Goal: Ask a question: Seek information or help from site administrators or community

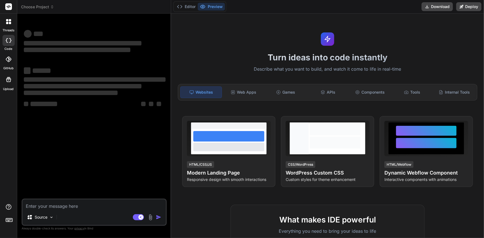
type textarea "x"
click at [91, 193] on div "‌ ‌ ‌ ‌ ‌ ‌ ‌ ‌ ‌ ‌ ‌ ‌ ‌ ‌" at bounding box center [95, 108] width 144 height 181
click at [97, 202] on textarea at bounding box center [93, 205] width 143 height 10
paste textarea "https://www.youtube.com/watch?v=aOkFE6NLGCQ&list=PLdVfPUSHYqypnJtZiUL0wklvHITBE…"
type textarea "https://www.youtube.com/watch?v=aOkFE6NLGCQ&list=PLdVfPUSHYqypnJtZiUL0wklvHITBE…"
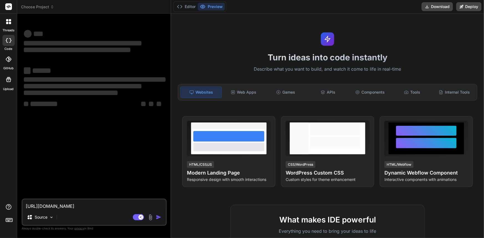
type textarea "x"
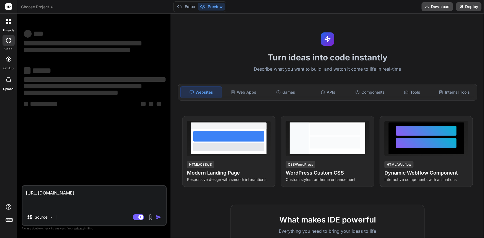
type textarea "https://www.youtube.com/watch?v=aOkFE6NLGCQ&list=PLdVfPUSHYqypnJtZiUL0wklvHITBE…"
type textarea "x"
type textarea "https://www.youtube.com/watch?v=aOkFE6NLGCQ&list=PLdVfPUSHYqypnJtZiUL0wklvHITBE…"
type textarea "x"
type textarea "https://www.youtube.com/watch?v=aOkFE6NLGCQ&list=PLdVfPUSHYqypnJtZiUL0wklvHITBE…"
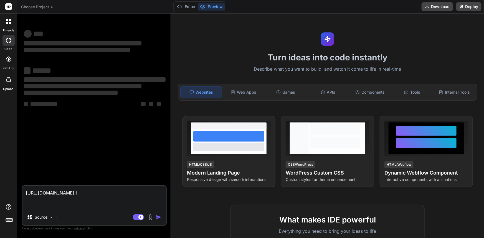
type textarea "x"
type textarea "https://www.youtube.com/watch?v=aOkFE6NLGCQ&list=PLdVfPUSHYqypnJtZiUL0wklvHITBE…"
type textarea "x"
type textarea "https://www.youtube.com/watch?v=aOkFE6NLGCQ&list=PLdVfPUSHYqypnJtZiUL0wklvHITBE…"
type textarea "x"
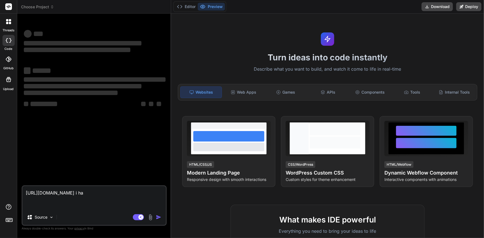
type textarea "https://www.youtube.com/watch?v=aOkFE6NLGCQ&list=PLdVfPUSHYqypnJtZiUL0wklvHITBE…"
type textarea "x"
type textarea "https://www.youtube.com/watch?v=aOkFE6NLGCQ&list=PLdVfPUSHYqypnJtZiUL0wklvHITBE…"
type textarea "x"
type textarea "https://www.youtube.com/watch?v=aOkFE6NLGCQ&list=PLdVfPUSHYqypnJtZiUL0wklvHITBE…"
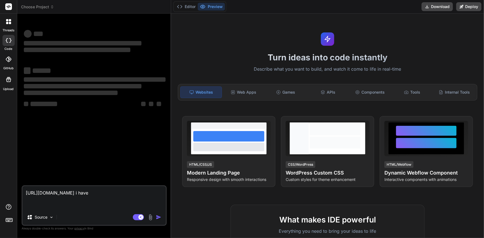
type textarea "x"
type textarea "https://www.youtube.com/watch?v=aOkFE6NLGCQ&list=PLdVfPUSHYqypnJtZiUL0wklvHITBE…"
type textarea "x"
type textarea "https://www.youtube.com/watch?v=aOkFE6NLGCQ&list=PLdVfPUSHYqypnJtZiUL0wklvHITBE…"
type textarea "x"
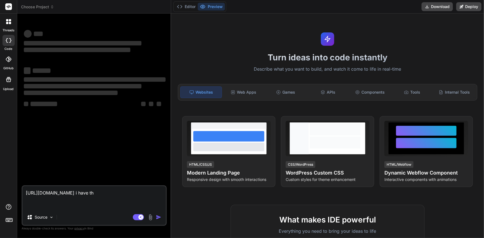
type textarea "https://www.youtube.com/watch?v=aOkFE6NLGCQ&list=PLdVfPUSHYqypnJtZiUL0wklvHITBE…"
type textarea "x"
type textarea "https://www.youtube.com/watch?v=aOkFE6NLGCQ&list=PLdVfPUSHYqypnJtZiUL0wklvHITBE…"
type textarea "x"
type textarea "https://www.youtube.com/watch?v=aOkFE6NLGCQ&list=PLdVfPUSHYqypnJtZiUL0wklvHITBE…"
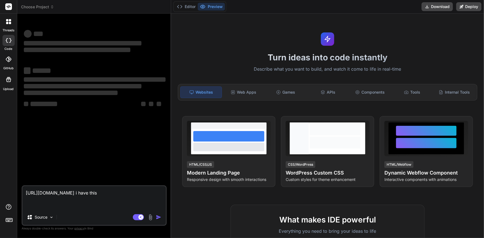
type textarea "x"
type textarea "https://www.youtube.com/watch?v=aOkFE6NLGCQ&list=PLdVfPUSHYqypnJtZiUL0wklvHITBE…"
type textarea "x"
type textarea "https://www.youtube.com/watch?v=aOkFE6NLGCQ&list=PLdVfPUSHYqypnJtZiUL0wklvHITBE…"
type textarea "x"
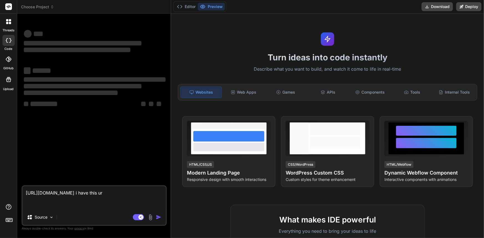
type textarea "https://www.youtube.com/watch?v=aOkFE6NLGCQ&list=PLdVfPUSHYqypnJtZiUL0wklvHITBE…"
type textarea "x"
type textarea "https://www.youtube.com/watch?v=aOkFE6NLGCQ&list=PLdVfPUSHYqypnJtZiUL0wklvHITBE…"
type textarea "x"
type textarea "https://www.youtube.com/watch?v=aOkFE6NLGCQ&list=PLdVfPUSHYqypnJtZiUL0wklvHITBE…"
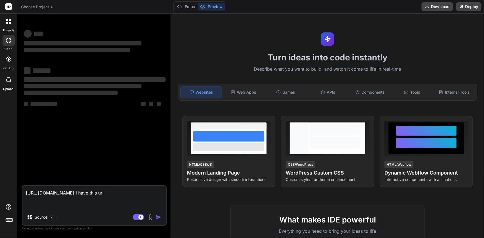
type textarea "x"
type textarea "https://www.youtube.com/watch?v=aOkFE6NLGCQ&list=PLdVfPUSHYqypnJtZiUL0wklvHITBE…"
type textarea "x"
type textarea "https://www.youtube.com/watch?v=aOkFE6NLGCQ&list=PLdVfPUSHYqypnJtZiUL0wklvHITBE…"
type textarea "x"
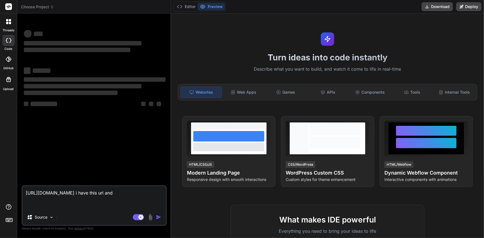
type textarea "https://www.youtube.com/watch?v=aOkFE6NLGCQ&list=PLdVfPUSHYqypnJtZiUL0wklvHITBE…"
type textarea "x"
type textarea "https://www.youtube.com/watch?v=aOkFE6NLGCQ&list=PLdVfPUSHYqypnJtZiUL0wklvHITBE…"
type textarea "x"
type textarea "https://www.youtube.com/watch?v=aOkFE6NLGCQ&list=PLdVfPUSHYqypnJtZiUL0wklvHITBE…"
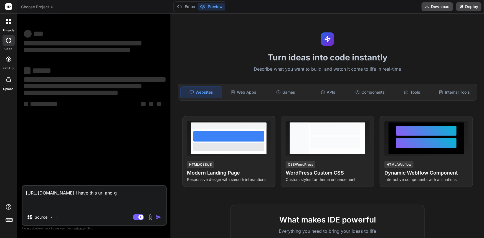
type textarea "x"
type textarea "https://www.youtube.com/watch?v=aOkFE6NLGCQ&list=PLdVfPUSHYqypnJtZiUL0wklvHITBE…"
type textarea "x"
type textarea "https://www.youtube.com/watch?v=aOkFE6NLGCQ&list=PLdVfPUSHYqypnJtZiUL0wklvHITBE…"
type textarea "x"
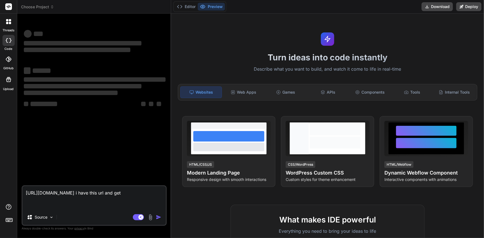
type textarea "https://www.youtube.com/watch?v=aOkFE6NLGCQ&list=PLdVfPUSHYqypnJtZiUL0wklvHITBE…"
type textarea "x"
type textarea "https://www.youtube.com/watch?v=aOkFE6NLGCQ&list=PLdVfPUSHYqypnJtZiUL0wklvHITBE…"
type textarea "x"
type textarea "https://www.youtube.com/watch?v=aOkFE6NLGCQ&list=PLdVfPUSHYqypnJtZiUL0wklvHITBE…"
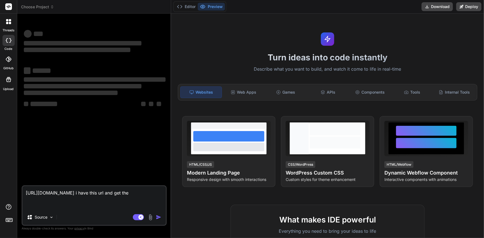
type textarea "x"
type textarea "https://www.youtube.com/watch?v=aOkFE6NLGCQ&list=PLdVfPUSHYqypnJtZiUL0wklvHITBE…"
type textarea "x"
type textarea "https://www.youtube.com/watch?v=aOkFE6NLGCQ&list=PLdVfPUSHYqypnJtZiUL0wklvHITBE…"
type textarea "x"
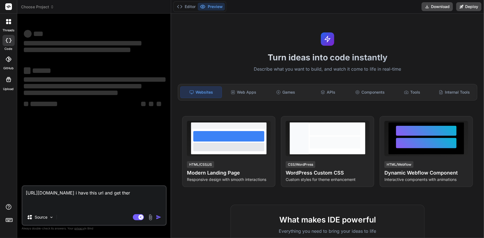
type textarea "https://www.youtube.com/watch?v=aOkFE6NLGCQ&list=PLdVfPUSHYqypnJtZiUL0wklvHITBE…"
type textarea "x"
type textarea "https://www.youtube.com/watch?v=aOkFE6NLGCQ&list=PLdVfPUSHYqypnJtZiUL0wklvHITBE…"
type textarea "x"
type textarea "https://www.youtube.com/watch?v=aOkFE6NLGCQ&list=PLdVfPUSHYqypnJtZiUL0wklvHITBE…"
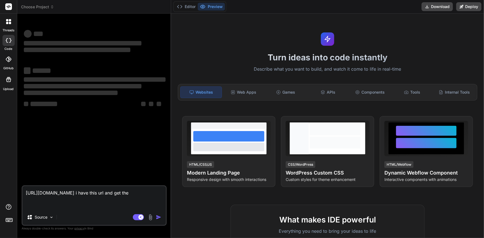
type textarea "x"
type textarea "https://www.youtube.com/watch?v=aOkFE6NLGCQ&list=PLdVfPUSHYqypnJtZiUL0wklvHITBE…"
type textarea "x"
type textarea "https://www.youtube.com/watch?v=aOkFE6NLGCQ&list=PLdVfPUSHYqypnJtZiUL0wklvHITBE…"
type textarea "x"
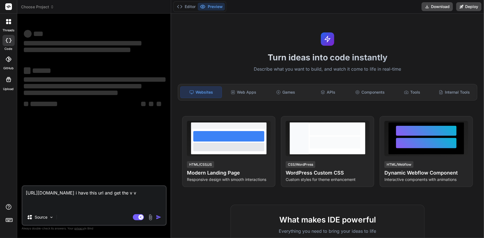
type textarea "https://www.youtube.com/watch?v=aOkFE6NLGCQ&list=PLdVfPUSHYqypnJtZiUL0wklvHITBE…"
type textarea "x"
type textarea "https://www.youtube.com/watch?v=aOkFE6NLGCQ&list=PLdVfPUSHYqypnJtZiUL0wklvHITBE…"
type textarea "x"
type textarea "https://www.youtube.com/watch?v=aOkFE6NLGCQ&list=PLdVfPUSHYqypnJtZiUL0wklvHITBE…"
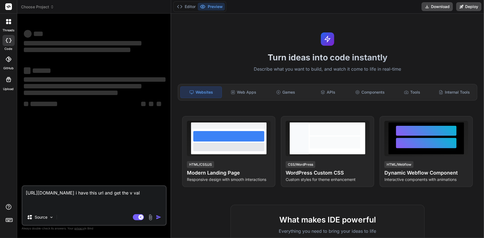
type textarea "x"
type textarea "https://www.youtube.com/watch?v=aOkFE6NLGCQ&list=PLdVfPUSHYqypnJtZiUL0wklvHITBE…"
type textarea "x"
type textarea "https://www.youtube.com/watch?v=aOkFE6NLGCQ&list=PLdVfPUSHYqypnJtZiUL0wklvHITBE…"
type textarea "x"
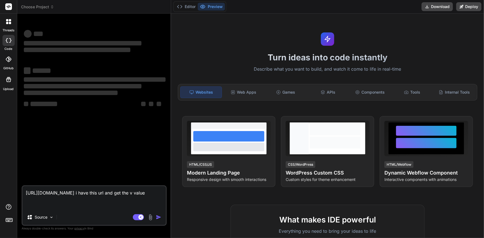
type textarea "https://www.youtube.com/watch?v=aOkFE6NLGCQ&list=PLdVfPUSHYqypnJtZiUL0wklvHITBE…"
type textarea "x"
type textarea "https://www.youtube.com/watch?v=aOkFE6NLGCQ&list=PLdVfPUSHYqypnJtZiUL0wklvHITBE…"
type textarea "x"
type textarea "https://www.youtube.com/watch?v=aOkFE6NLGCQ&list=PLdVfPUSHYqypnJtZiUL0wklvHITBE…"
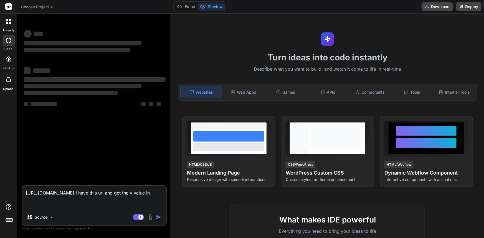
type textarea "x"
type textarea "https://www.youtube.com/watch?v=aOkFE6NLGCQ&list=PLdVfPUSHYqypnJtZiUL0wklvHITBE…"
type textarea "x"
type textarea "https://www.youtube.com/watch?v=aOkFE6NLGCQ&list=PLdVfPUSHYqypnJtZiUL0wklvHITBE…"
type textarea "x"
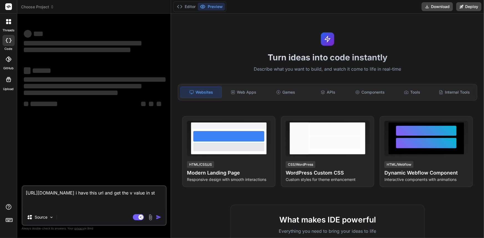
type textarea "https://www.youtube.com/watch?v=aOkFE6NLGCQ&list=PLdVfPUSHYqypnJtZiUL0wklvHITBE…"
type textarea "x"
type textarea "https://www.youtube.com/watch?v=aOkFE6NLGCQ&list=PLdVfPUSHYqypnJtZiUL0wklvHITBE…"
type textarea "x"
type textarea "https://www.youtube.com/watch?v=aOkFE6NLGCQ&list=PLdVfPUSHYqypnJtZiUL0wklvHITBE…"
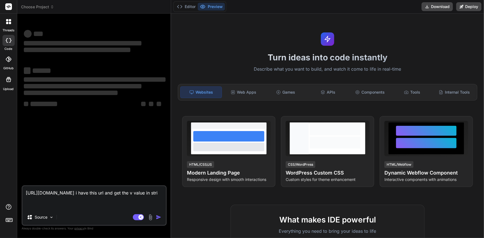
type textarea "x"
type textarea "https://www.youtube.com/watch?v=aOkFE6NLGCQ&list=PLdVfPUSHYqypnJtZiUL0wklvHITBE…"
type textarea "x"
type textarea "https://www.youtube.com/watch?v=aOkFE6NLGCQ&list=PLdVfPUSHYqypnJtZiUL0wklvHITBE…"
type textarea "x"
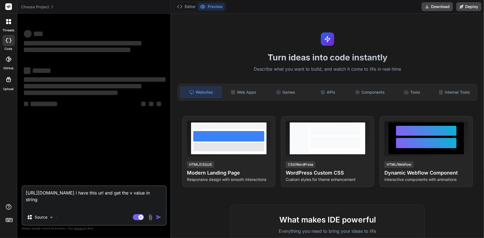
type textarea "https://www.youtube.com/watch?v=aOkFE6NLGCQ&list=PLdVfPUSHYqypnJtZiUL0wklvHITBE…"
type textarea "x"
type textarea "https://www.youtube.com/watch?v=aOkFE6NLGCQ&list=PLdVfPUSHYqypnJtZiUL0wklvHITBE…"
type textarea "x"
type textarea "https://www.youtube.com/watch?v=aOkFE6NLGCQ&list=PLdVfPUSHYqypnJtZiUL0wklvHITBE…"
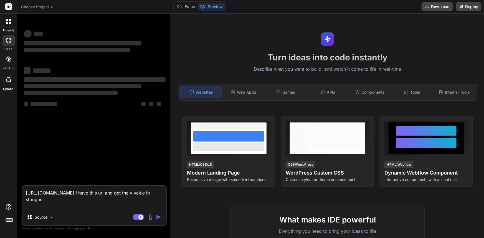
type textarea "x"
type textarea "https://www.youtube.com/watch?v=aOkFE6NLGCQ&list=PLdVfPUSHYqypnJtZiUL0wklvHITBE…"
type textarea "x"
type textarea "https://www.youtube.com/watch?v=aOkFE6NLGCQ&list=PLdVfPUSHYqypnJtZiUL0wklvHITBE…"
type textarea "x"
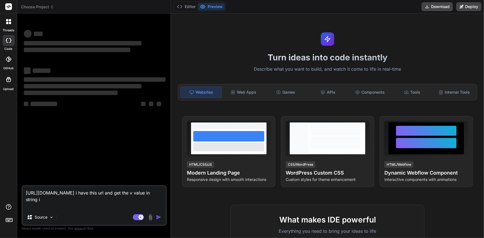
type textarea "https://www.youtube.com/watch?v=aOkFE6NLGCQ&list=PLdVfPUSHYqypnJtZiUL0wklvHITBE…"
type textarea "x"
type textarea "https://www.youtube.com/watch?v=aOkFE6NLGCQ&list=PLdVfPUSHYqypnJtZiUL0wklvHITBE…"
type textarea "x"
type textarea "https://www.youtube.com/watch?v=aOkFE6NLGCQ&list=PLdVfPUSHYqypnJtZiUL0wklvHITBE…"
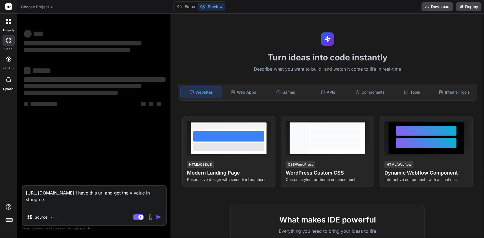
type textarea "x"
type textarea "https://www.youtube.com/watch?v=aOkFE6NLGCQ&list=PLdVfPUSHYqypnJtZiUL0wklvHITBE…"
type textarea "x"
type textarea "https://www.youtube.com/watch?v=aOkFE6NLGCQ&list=PLdVfPUSHYqypnJtZiUL0wklvHITBE…"
type textarea "x"
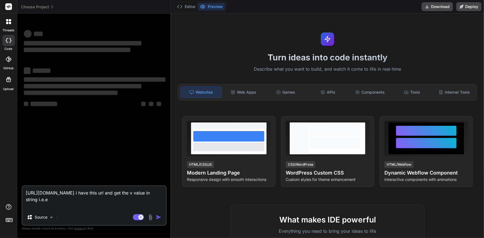
type textarea "https://www.youtube.com/watch?v=aOkFE6NLGCQ&list=PLdVfPUSHYqypnJtZiUL0wklvHITBE…"
type textarea "x"
type textarea "https://www.youtube.com/watch?v=aOkFE6NLGCQ&list=PLdVfPUSHYqypnJtZiUL0wklvHITBE…"
type textarea "x"
type textarea "https://www.youtube.com/watch?v=aOkFE6NLGCQ&list=PLdVfPUSHYqypnJtZiUL0wklvHITBE…"
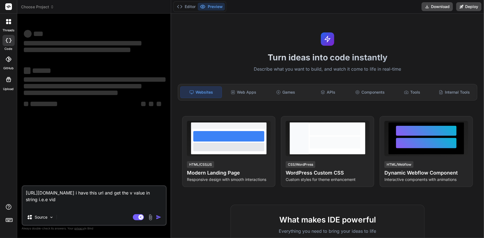
type textarea "x"
type textarea "https://www.youtube.com/watch?v=aOkFE6NLGCQ&list=PLdVfPUSHYqypnJtZiUL0wklvHITBE…"
type textarea "x"
type textarea "https://www.youtube.com/watch?v=aOkFE6NLGCQ&list=PLdVfPUSHYqypnJtZiUL0wklvHITBE…"
type textarea "x"
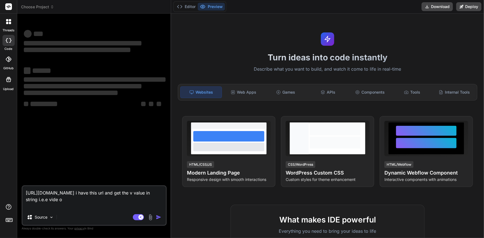
type textarea "https://www.youtube.com/watch?v=aOkFE6NLGCQ&list=PLdVfPUSHYqypnJtZiUL0wklvHITBE…"
type textarea "x"
type textarea "https://www.youtube.com/watch?v=aOkFE6NLGCQ&list=PLdVfPUSHYqypnJtZiUL0wklvHITBE…"
type textarea "x"
type textarea "https://www.youtube.com/watch?v=aOkFE6NLGCQ&list=PLdVfPUSHYqypnJtZiUL0wklvHITBE…"
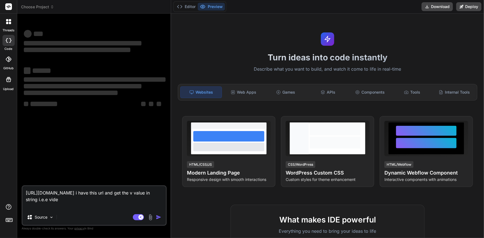
type textarea "x"
type textarea "https://www.youtube.com/watch?v=aOkFE6NLGCQ&list=PLdVfPUSHYqypnJtZiUL0wklvHITBE…"
type textarea "x"
type textarea "https://www.youtube.com/watch?v=aOkFE6NLGCQ&list=PLdVfPUSHYqypnJtZiUL0wklvHITBE…"
type textarea "x"
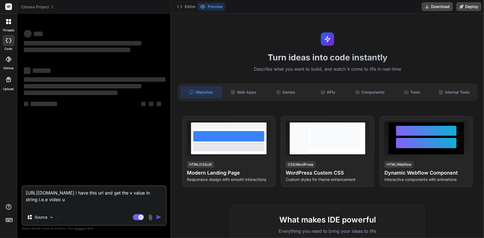
type textarea "https://www.youtube.com/watch?v=aOkFE6NLGCQ&list=PLdVfPUSHYqypnJtZiUL0wklvHITBE…"
type textarea "x"
type textarea "https://www.youtube.com/watch?v=aOkFE6NLGCQ&list=PLdVfPUSHYqypnJtZiUL0wklvHITBE…"
type textarea "x"
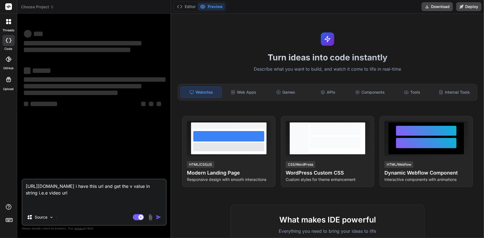
type textarea "https://www.youtube.com/watch?v=aOkFE6NLGCQ&list=PLdVfPUSHYqypnJtZiUL0wklvHITBE…"
type textarea "x"
type textarea "https://www.youtube.com/watch?v=aOkFE6NLGCQ&list=PLdVfPUSHYqypnJtZiUL0wklvHITBE…"
type textarea "x"
type textarea "https://www.youtube.com/watch?v=aOkFE6NLGCQ&list=PLdVfPUSHYqypnJtZiUL0wklvHITBE…"
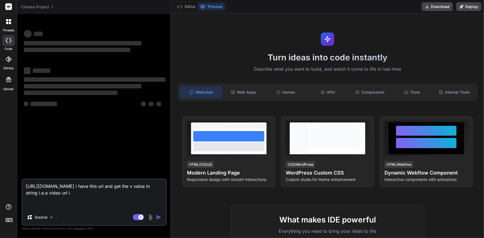
type textarea "x"
type textarea "https://www.youtube.com/watch?v=aOkFE6NLGCQ&list=PLdVfPUSHYqypnJtZiUL0wklvHITBE…"
type textarea "x"
type textarea "https://www.youtube.com/watch?v=aOkFE6NLGCQ&list=PLdVfPUSHYqypnJtZiUL0wklvHITBE…"
type textarea "x"
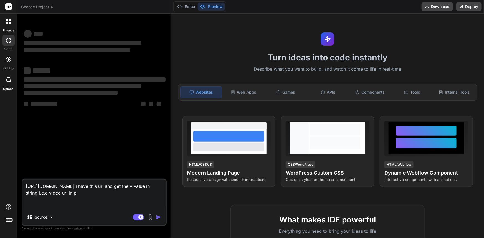
type textarea "https://www.youtube.com/watch?v=aOkFE6NLGCQ&list=PLdVfPUSHYqypnJtZiUL0wklvHITBE…"
type textarea "x"
type textarea "https://www.youtube.com/watch?v=aOkFE6NLGCQ&list=PLdVfPUSHYqypnJtZiUL0wklvHITBE…"
type textarea "x"
type textarea "https://www.youtube.com/watch?v=aOkFE6NLGCQ&list=PLdVfPUSHYqypnJtZiUL0wklvHITBE…"
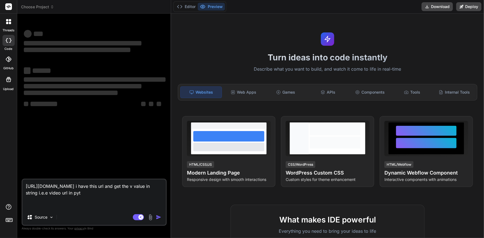
type textarea "x"
type textarea "https://www.youtube.com/watch?v=aOkFE6NLGCQ&list=PLdVfPUSHYqypnJtZiUL0wklvHITBE…"
type textarea "x"
type textarea "[URL][DOMAIN_NAME] i have this url and get the v value in string i.e.e video ur…"
type textarea "x"
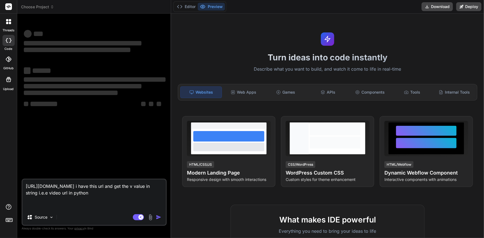
type textarea "[URL][DOMAIN_NAME] i have this url and get the v value in string i.e.e video ur…"
drag, startPoint x: 63, startPoint y: 208, endPoint x: 0, endPoint y: 184, distance: 67.6
click at [0, 184] on div "threads code GitHub Upload Choose Project Created with Pixso. Bind AI Web Searc…" at bounding box center [242, 119] width 484 height 238
type textarea "x"
click at [8, 226] on img at bounding box center [8, 224] width 9 height 9
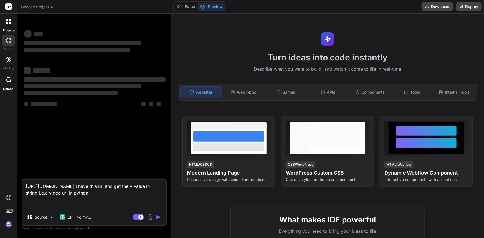
click at [94, 210] on textarea "[URL][DOMAIN_NAME] i have this url and get the v value in string i.e.e video ur…" at bounding box center [93, 195] width 143 height 30
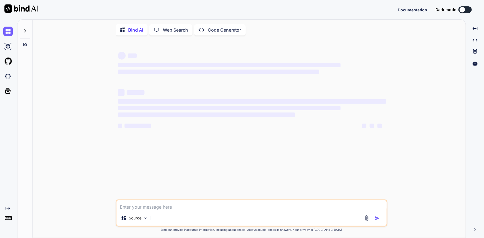
click at [136, 210] on textarea at bounding box center [251, 205] width 270 height 10
type textarea "x"
type textarea "[URL][DOMAIN_NAME] i have this url and get the v value in string i.e.e video ur…"
type textarea "x"
drag, startPoint x: 236, startPoint y: 208, endPoint x: 118, endPoint y: 203, distance: 117.7
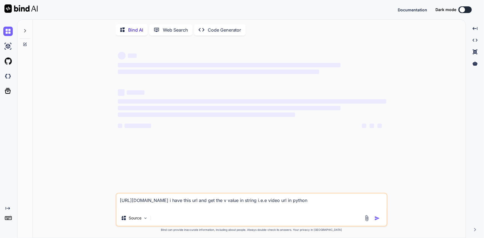
click at [118, 203] on textarea "[URL][DOMAIN_NAME] i have this url and get the v value in string i.e.e video ur…" at bounding box center [251, 202] width 270 height 17
type textarea "[URL][DOMAIN_NAME] i have this url and get the v value in string i.e.e video ur…"
click at [9, 210] on icon at bounding box center [8, 208] width 4 height 3
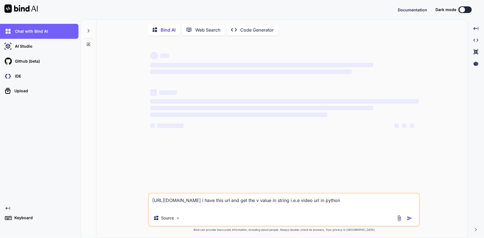
click at [9, 209] on icon at bounding box center [8, 208] width 4 height 3
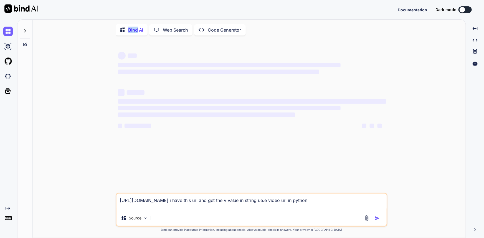
click at [10, 208] on icon at bounding box center [8, 208] width 4 height 3
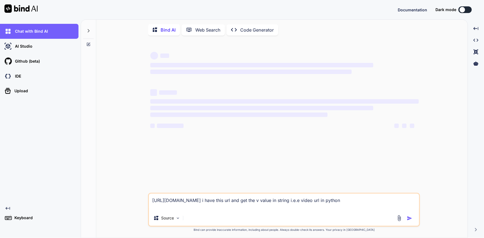
click at [10, 208] on div "Created with Pixso." at bounding box center [40, 208] width 75 height 4
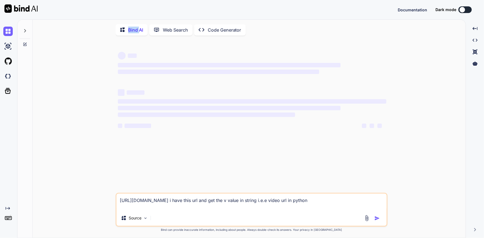
click at [10, 208] on div "Created with Pixso." at bounding box center [9, 208] width 12 height 4
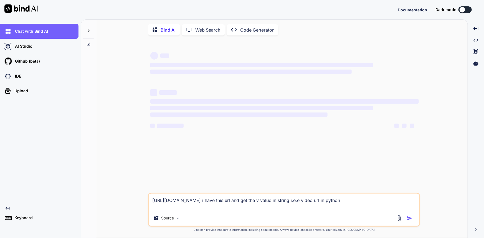
click at [11, 208] on div "Created with Pixso." at bounding box center [40, 208] width 75 height 4
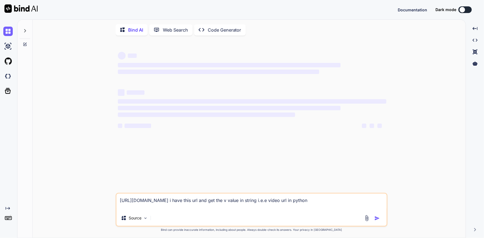
click at [235, 208] on textarea "[URL][DOMAIN_NAME] i have this url and get the v value in string i.e.e video ur…" at bounding box center [251, 202] width 270 height 17
click at [70, 157] on div "‌ ‌ ‌ ‌ ‌ ‌ ‌ ‌ ‌ ‌ ‌ ‌ ‌ ‌ https://www.youtube.com/watch?v=aOkFE6NLGCQ&list=PL…" at bounding box center [251, 139] width 428 height 199
type textarea "x"
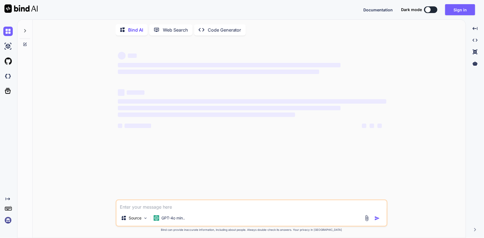
type textarea "x"
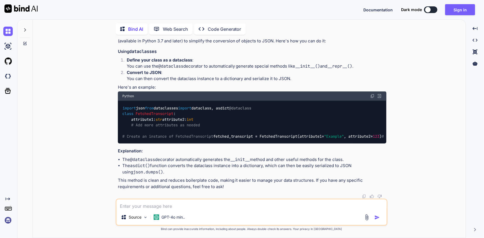
scroll to position [459, 0]
type textarea "[URL][DOMAIN_NAME] i have this url and get the v value in string i.e.e video ur…"
type textarea "x"
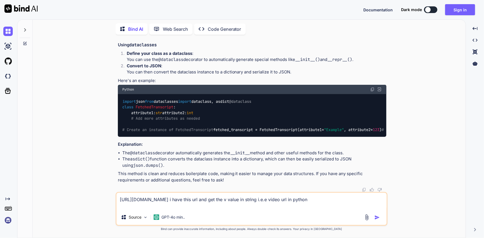
type textarea "[URL][DOMAIN_NAME] i have this url and get the v value in string i.e.e video ur…"
click at [377, 219] on img "button" at bounding box center [377, 218] width 6 height 6
type textarea "x"
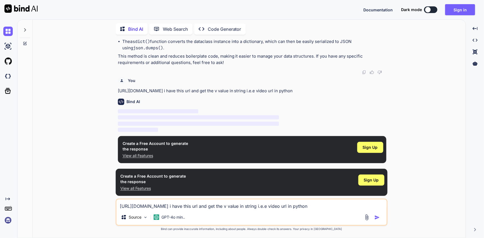
scroll to position [681, 0]
click at [374, 184] on div "Sign Up" at bounding box center [371, 180] width 26 height 11
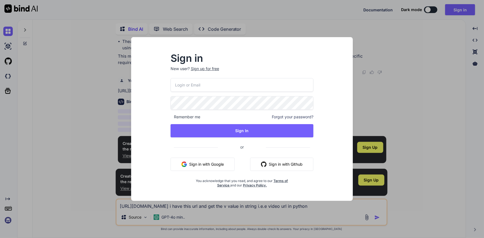
click at [224, 87] on input "email" at bounding box center [241, 85] width 143 height 14
type input "[EMAIL_ADDRESS][DOMAIN_NAME]"
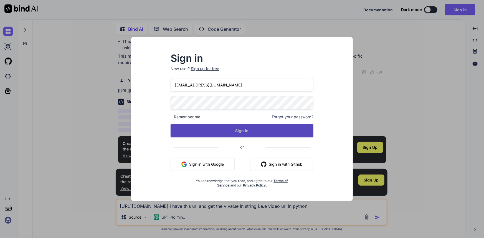
click at [250, 127] on button "Sign In" at bounding box center [241, 130] width 143 height 13
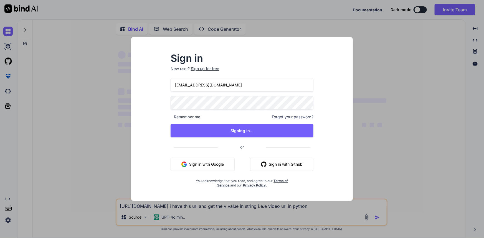
scroll to position [0, 0]
click at [216, 208] on div "Sign in New user? Sign up for free [EMAIL_ADDRESS][DOMAIN_NAME] Remember me For…" at bounding box center [242, 119] width 484 height 238
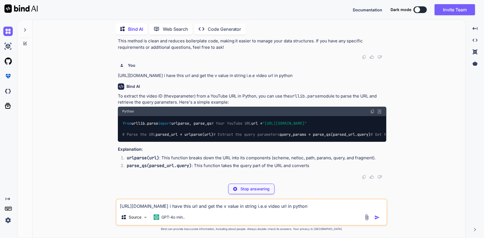
scroll to position [764, 0]
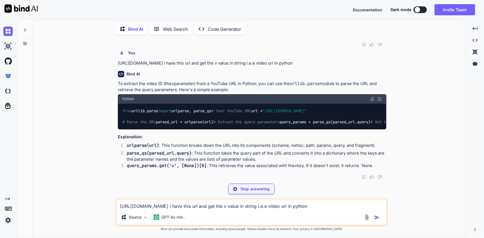
click at [219, 208] on textarea "[URL][DOMAIN_NAME] i have this url and get the v value in string i.e.e video ur…" at bounding box center [251, 205] width 270 height 10
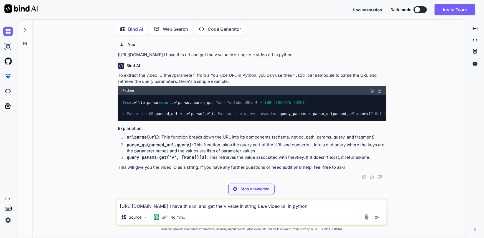
type textarea "x"
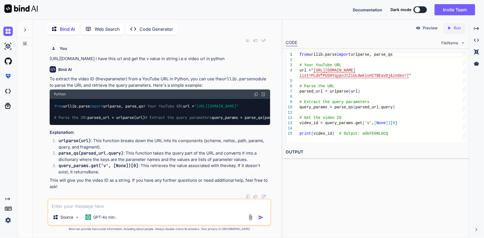
type textarea "a"
type textarea "x"
type textarea "an"
type textarea "x"
type textarea "any"
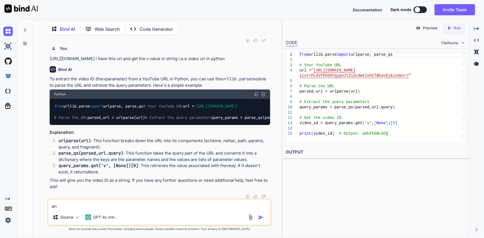
type textarea "x"
type textarea "any"
type textarea "x"
type textarea "any"
type textarea "x"
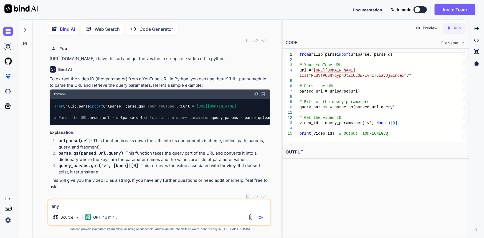
type textarea "an"
type textarea "x"
type textarea "a"
type textarea "x"
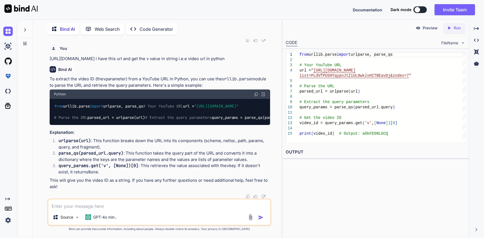
type textarea "c"
type textarea "x"
type textarea "ca"
type textarea "x"
type textarea "can"
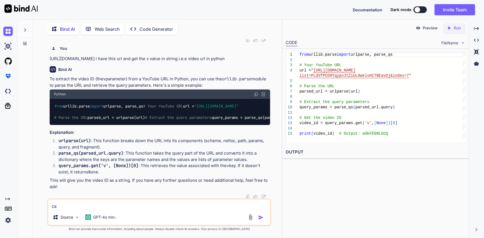
type textarea "x"
type textarea "can"
type textarea "x"
type textarea "can i"
type textarea "x"
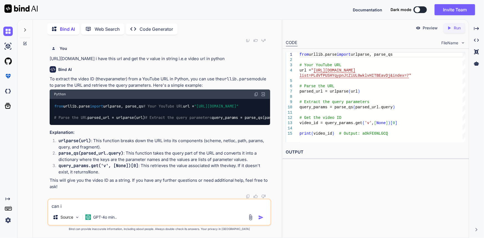
type textarea "can i"
type textarea "x"
type textarea "can i g"
type textarea "x"
type textarea "can i ge"
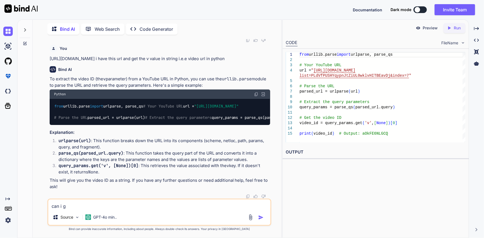
type textarea "x"
type textarea "can i get"
type textarea "x"
type textarea "can i get"
type textarea "x"
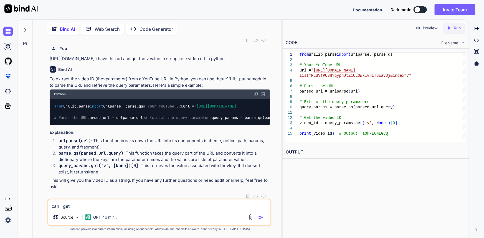
type textarea "can i get w"
type textarea "x"
type textarea "can i get wi"
type textarea "x"
type textarea "can i get wit"
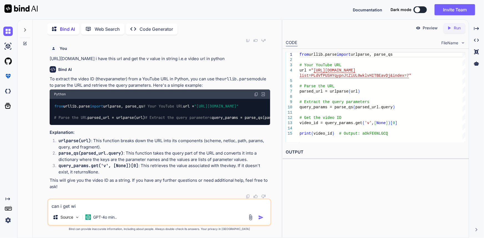
type textarea "x"
type textarea "can i get with"
type textarea "x"
type textarea "can i get witho"
type textarea "x"
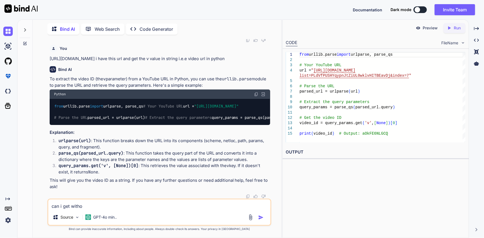
type textarea "can i get withou"
type textarea "x"
type textarea "can i get withouy"
type textarea "x"
type textarea "can i get withou"
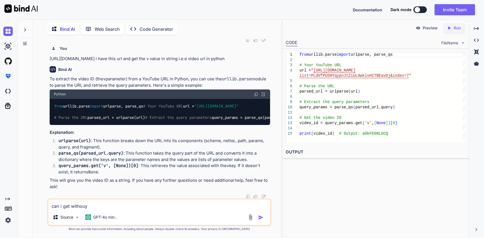
type textarea "x"
type textarea "can i get without"
type textarea "x"
type textarea "can i get without"
type textarea "x"
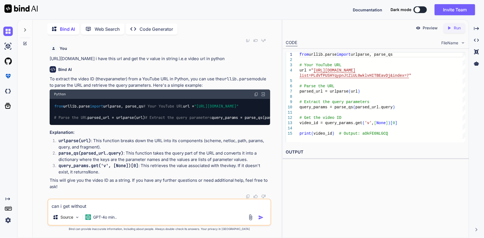
type textarea "can i get without a"
type textarea "x"
type textarea "can i get without an"
type textarea "x"
type textarea "can i get without any"
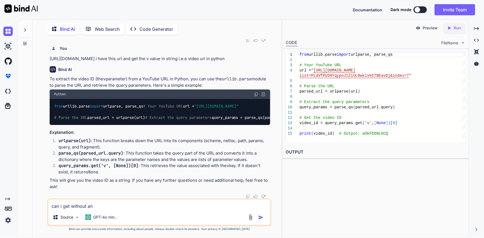
type textarea "x"
type textarea "can i get without any"
type textarea "x"
type textarea "can i get without any p"
type textarea "x"
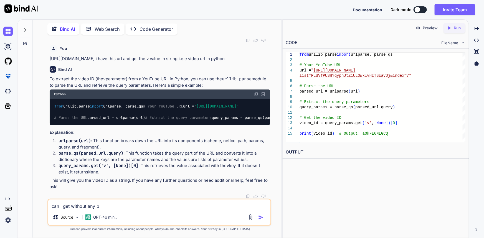
type textarea "can i get without any"
type textarea "x"
type textarea "can i get without any p"
type textarea "x"
type textarea "can i get without any pi"
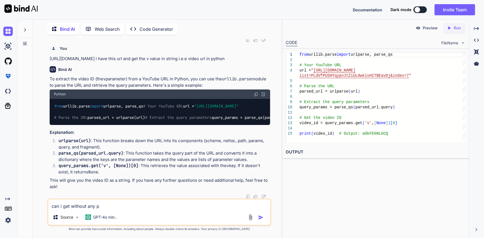
type textarea "x"
type textarea "can i get without any pip"
type textarea "x"
type textarea "can i get without any pip"
type textarea "x"
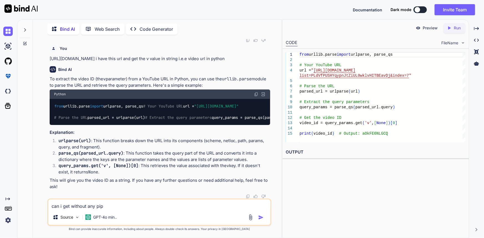
type textarea "can i get without any pip i"
type textarea "x"
type textarea "can i get without any pip in"
type textarea "x"
type textarea "can i get without any pip ina"
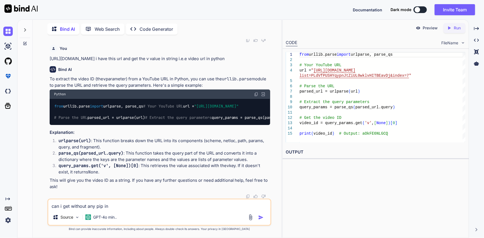
type textarea "x"
type textarea "can i get without any pip in"
type textarea "x"
type textarea "can i get without any pip ins"
type textarea "x"
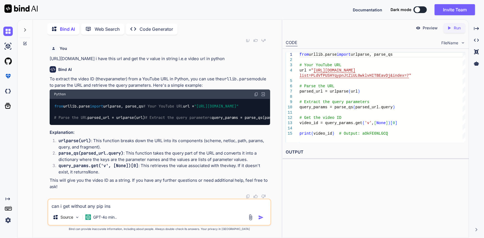
type textarea "can i get without any pip inst"
type textarea "x"
type textarea "can i get without any pip insta"
type textarea "x"
type textarea "can i get without any pip instal"
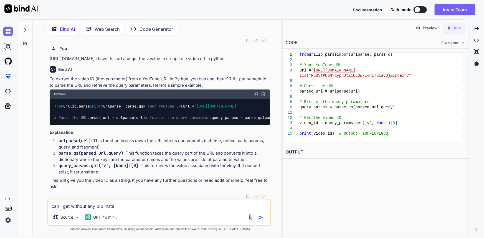
type textarea "x"
type textarea "can i get without any pip install"
type textarea "x"
type textarea "can i get without any pip install"
type textarea "x"
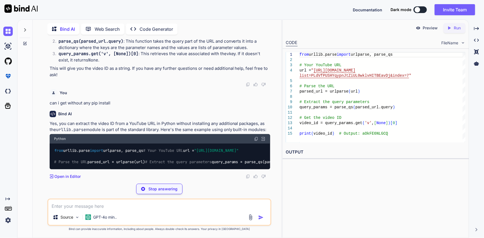
scroll to position [1003, 0]
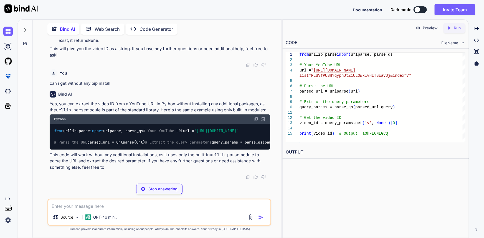
type textarea "x"
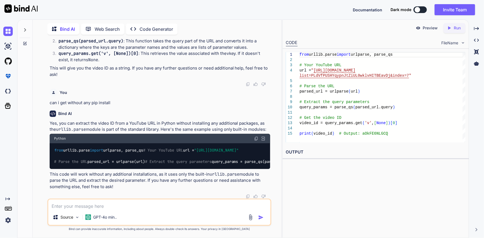
click at [91, 147] on code "from urllib.parse import urlparse, parse_qs # Your YouTube URL url = "[URL][DOM…" at bounding box center [286, 155] width 464 height 17
click at [92, 147] on code "from urllib.parse import urlparse, parse_qs # Your YouTube URL url = "[URL][DOM…" at bounding box center [286, 155] width 464 height 17
click at [121, 143] on div "from urllib.parse import urlparse, parse_qs # Your YouTube URL url = "[URL][DOM…" at bounding box center [160, 156] width 221 height 26
drag, startPoint x: 157, startPoint y: 96, endPoint x: 54, endPoint y: 94, distance: 103.1
click at [54, 143] on div "from urllib.parse import urlparse, parse_qs # Your YouTube URL url = "[URL][DOM…" at bounding box center [160, 156] width 221 height 26
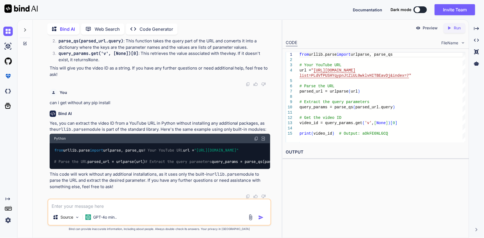
copy code "from urllib.parse import urlparse, parse_qs"
drag, startPoint x: 57, startPoint y: 129, endPoint x: 114, endPoint y: 128, distance: 57.1
click at [114, 143] on div "from urllib.parse import urlparse, parse_qs # Your YouTube URL url = "[URL][DOM…" at bounding box center [160, 156] width 221 height 26
copy code "parsed_url = urlparse(url)"
drag, startPoint x: 154, startPoint y: 162, endPoint x: 47, endPoint y: 149, distance: 107.8
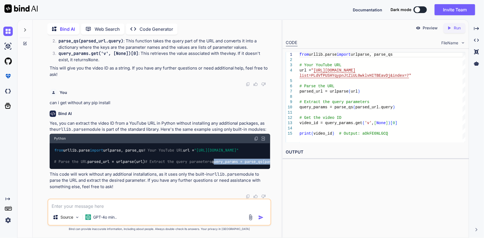
click at [47, 149] on div "You how to convert the Object of type FetchedTranscript into json format Bind A…" at bounding box center [159, 138] width 224 height 199
drag, startPoint x: 142, startPoint y: 174, endPoint x: 53, endPoint y: 147, distance: 92.3
click at [53, 147] on div "from urllib.parse import urlparse, parse_qs # Your YouTube URL url = "[URL][DOM…" at bounding box center [160, 156] width 221 height 26
copy code "query_params = parse_qs(parsed_url.query) # Get the video ID video_id = query_p…"
click at [203, 212] on div "Source GPT-4o min.." at bounding box center [159, 218] width 222 height 13
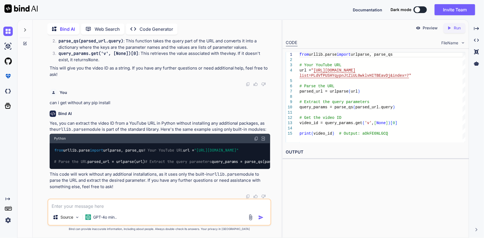
click at [197, 204] on textarea at bounding box center [159, 205] width 222 height 10
type textarea "c"
type textarea "x"
type textarea "cu"
type textarea "x"
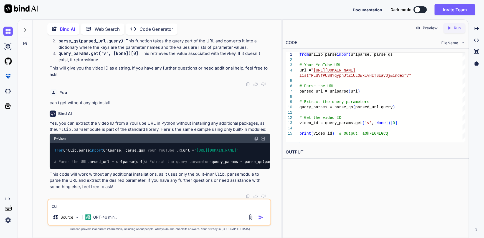
type textarea "cur"
type textarea "x"
type textarea "curl"
type textarea "x"
type textarea "curl"
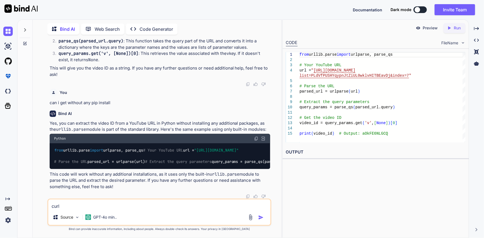
type textarea "x"
type textarea "curl i"
type textarea "x"
type textarea "curl is"
type textarea "x"
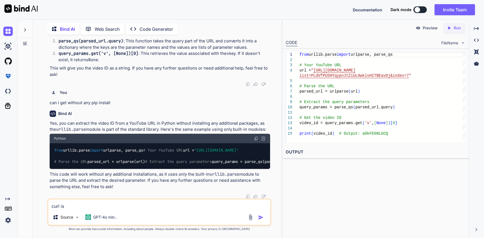
type textarea "curl is"
type textarea "x"
paste textarea "'[URL][TECHNICAL_ID][DOMAIN_NAME]' \"
type textarea "curl is '[URL][TECHNICAL_ID][DOMAIN_NAME]' \"
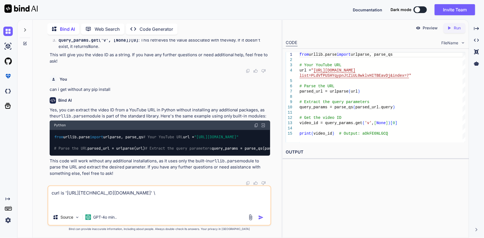
type textarea "x"
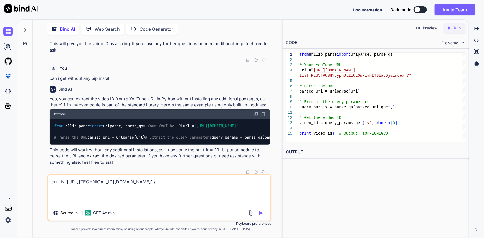
type textarea "curl is '[URL][TECHNICAL_ID][DOMAIN_NAME]' \ t"
type textarea "x"
type textarea "curl is '[URL][TECHNICAL_ID][DOMAIN_NAME]' \ th"
type textarea "x"
type textarea "curl is '[URL][TECHNICAL_ID][DOMAIN_NAME]' \ thi"
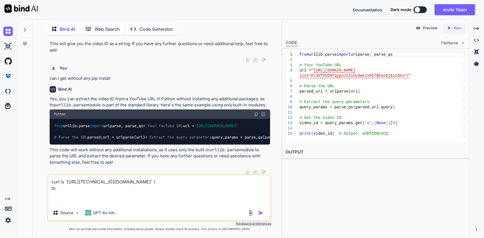
type textarea "x"
type textarea "curl is '[URL][TECHNICAL_ID][DOMAIN_NAME]' \ this"
type textarea "x"
type textarea "curl is '[URL][TECHNICAL_ID][DOMAIN_NAME]' \ this"
type textarea "x"
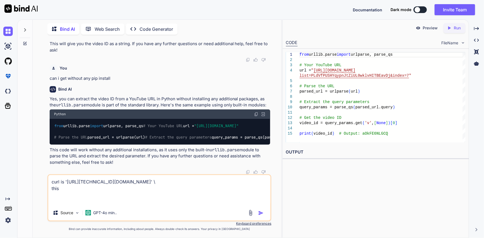
type textarea "curl is '[URL][TECHNICAL_ID][DOMAIN_NAME]' \ this i"
type textarea "x"
type textarea "curl is '[URL][TECHNICAL_ID][DOMAIN_NAME]' \ this is"
type textarea "x"
type textarea "curl is '[URL][TECHNICAL_ID][DOMAIN_NAME]' \ this is"
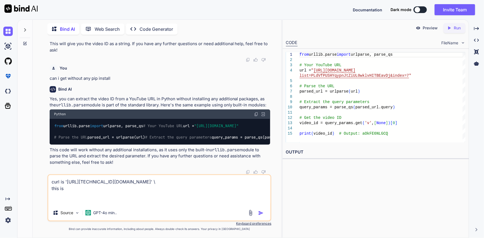
type textarea "x"
type textarea "curl is '[URL][TECHNICAL_ID][DOMAIN_NAME]' \ this is n"
type textarea "x"
type textarea "curl is '[URL][TECHNICAL_ID][DOMAIN_NAME]' \ this is no"
type textarea "x"
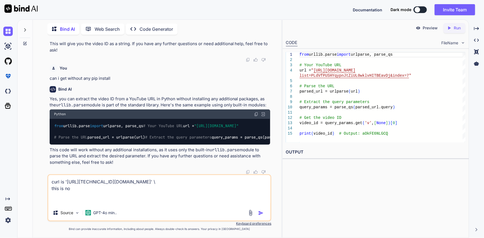
type textarea "curl is '[URL][TECHNICAL_ID][DOMAIN_NAME]' \ this is not"
type textarea "x"
type textarea "curl is '[URL][TECHNICAL_ID][DOMAIN_NAME]' \ this is not"
type textarea "x"
type textarea "curl is '[URL][TECHNICAL_ID][DOMAIN_NAME]' \ this is not a"
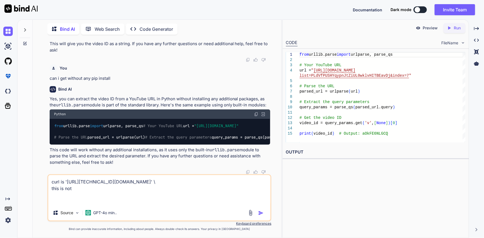
type textarea "x"
type textarea "curl is '[URL][TECHNICAL_ID][DOMAIN_NAME]' \ this is not ab"
type textarea "x"
type textarea "curl is '[URL][TECHNICAL_ID][DOMAIN_NAME]' \ this is not abl"
type textarea "x"
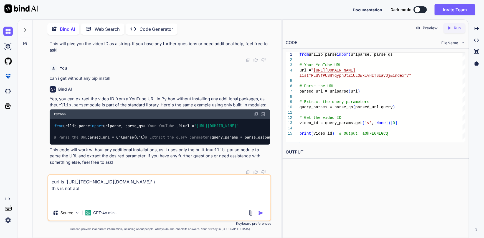
type textarea "curl is '[URL][TECHNICAL_ID][DOMAIN_NAME]' \ this is not able"
type textarea "x"
type textarea "curl is '[URL][TECHNICAL_ID][DOMAIN_NAME]' \ this is not able"
type textarea "x"
type textarea "curl is '[URL][TECHNICAL_ID][DOMAIN_NAME]' \ this is not able t"
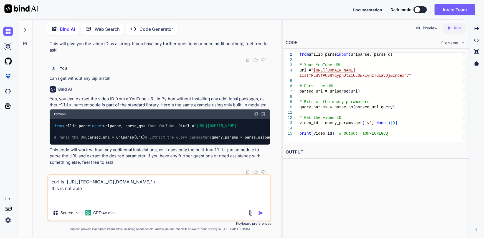
type textarea "x"
type textarea "curl is '[URL][TECHNICAL_ID][DOMAIN_NAME]' \ this is not able to"
type textarea "x"
type textarea "curl is '[URL][TECHNICAL_ID][DOMAIN_NAME]' \ this is not able to"
type textarea "x"
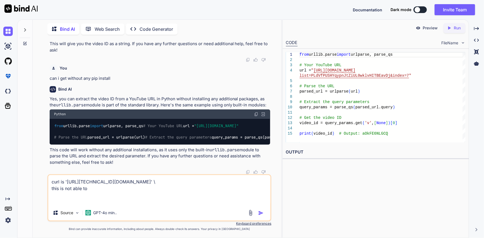
type textarea "curl is '[URL][TECHNICAL_ID][DOMAIN_NAME]' \ this is not able to g"
type textarea "x"
type textarea "curl is '[URL][TECHNICAL_ID][DOMAIN_NAME]' \ this is not able to ge"
type textarea "x"
type textarea "curl is '[URL][TECHNICAL_ID][DOMAIN_NAME]' \ this is not able to get"
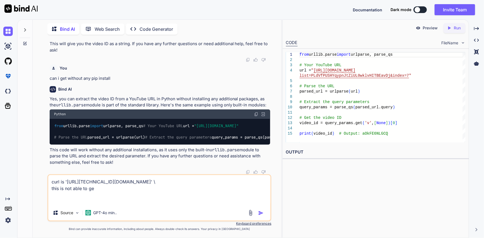
type textarea "x"
type textarea "curl is '[URL][TECHNICAL_ID][DOMAIN_NAME]' \ this is not able to get"
type textarea "x"
type textarea "curl is '[URL][TECHNICAL_ID][DOMAIN_NAME]' \ this is not able to get t"
type textarea "x"
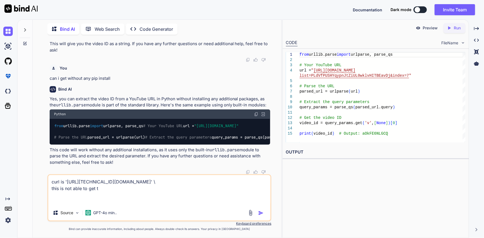
type textarea "curl is '[URL][TECHNICAL_ID][DOMAIN_NAME]' \ this is not able to get th"
type textarea "x"
type textarea "curl is '[URL][TECHNICAL_ID][DOMAIN_NAME]' \ this is not able to get the"
type textarea "x"
type textarea "curl is '[URL][TECHNICAL_ID][DOMAIN_NAME]' \ this is not able to get the"
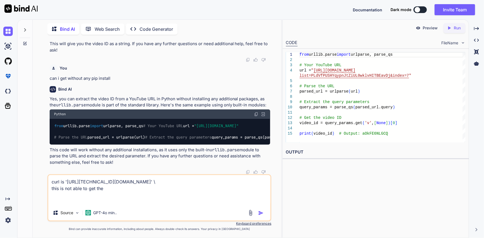
type textarea "x"
type textarea "curl is '[URL][TECHNICAL_ID][DOMAIN_NAME]' \ this is not able to get the v"
type textarea "x"
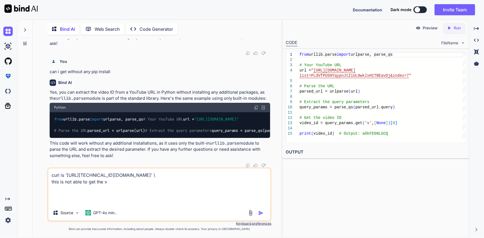
type textarea "curl is '[URL][TECHNICAL_ID][DOMAIN_NAME]' \ this is not able to get the v b"
type textarea "x"
type textarea "curl is '[URL][TECHNICAL_ID][DOMAIN_NAME]' \ this is not able to get the v bu"
type textarea "x"
type textarea "curl is '[URL][TECHNICAL_ID][DOMAIN_NAME]' \ this is not able to get the v but"
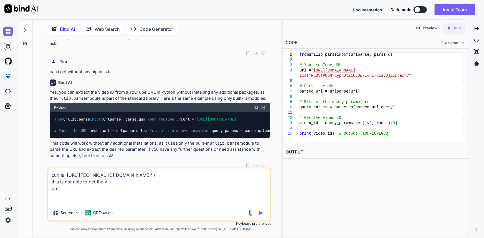
type textarea "x"
type textarea "curl is '[URL][TECHNICAL_ID][DOMAIN_NAME]' \ this is not able to get the v but"
type textarea "x"
type textarea "curl is '[URL][TECHNICAL_ID][DOMAIN_NAME]' \ this is not able to get the v but t"
type textarea "x"
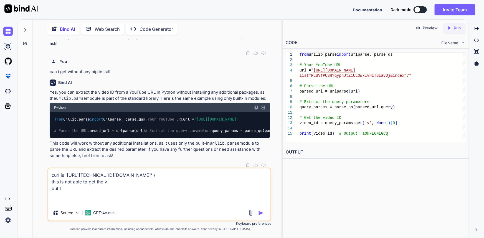
type textarea "curl is '[URL][TECHNICAL_ID][DOMAIN_NAME]' \ this is not able to get the v but"
type textarea "x"
type textarea "curl is '[URL][TECHNICAL_ID][DOMAIN_NAME]' \ this is not able to get the v but w"
type textarea "x"
type textarea "curl is '[URL][TECHNICAL_ID][DOMAIN_NAME]' \ this is not able to get the v but …"
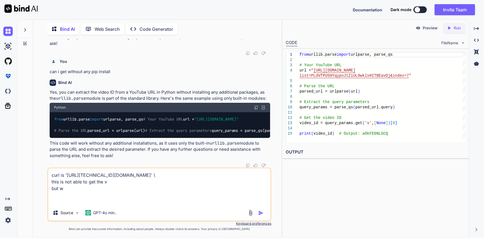
type textarea "x"
type textarea "curl is '[URL][TECHNICAL_ID][DOMAIN_NAME]' \ this is not able to get the v but …"
type textarea "x"
type textarea "curl is '[URL][TECHNICAL_ID][DOMAIN_NAME]' \ this is not able to get the v but …"
drag, startPoint x: 179, startPoint y: 183, endPoint x: 218, endPoint y: 183, distance: 38.8
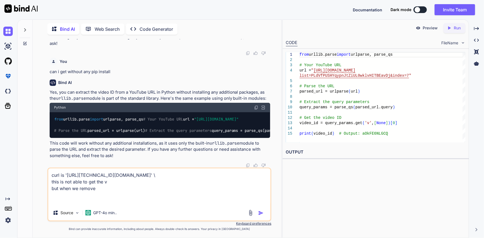
click at [218, 183] on textarea "curl is '[URL][TECHNICAL_ID][DOMAIN_NAME]' \ this is not able to get the v but …" at bounding box center [159, 187] width 222 height 37
paste textarea "[DOMAIN_NAME]"
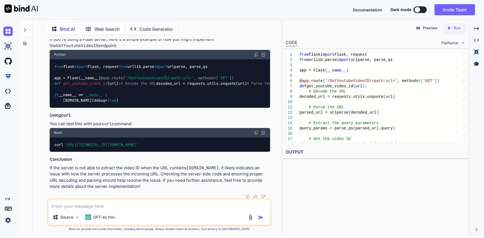
scroll to position [1439, 0]
